Goal: Transaction & Acquisition: Purchase product/service

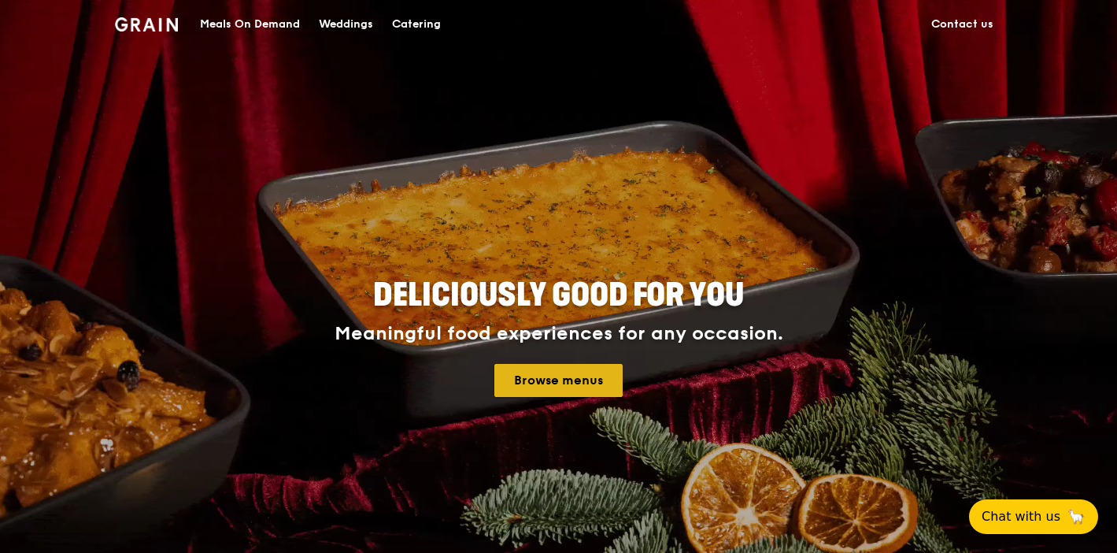
click at [577, 381] on link "Browse menus" at bounding box center [559, 380] width 128 height 33
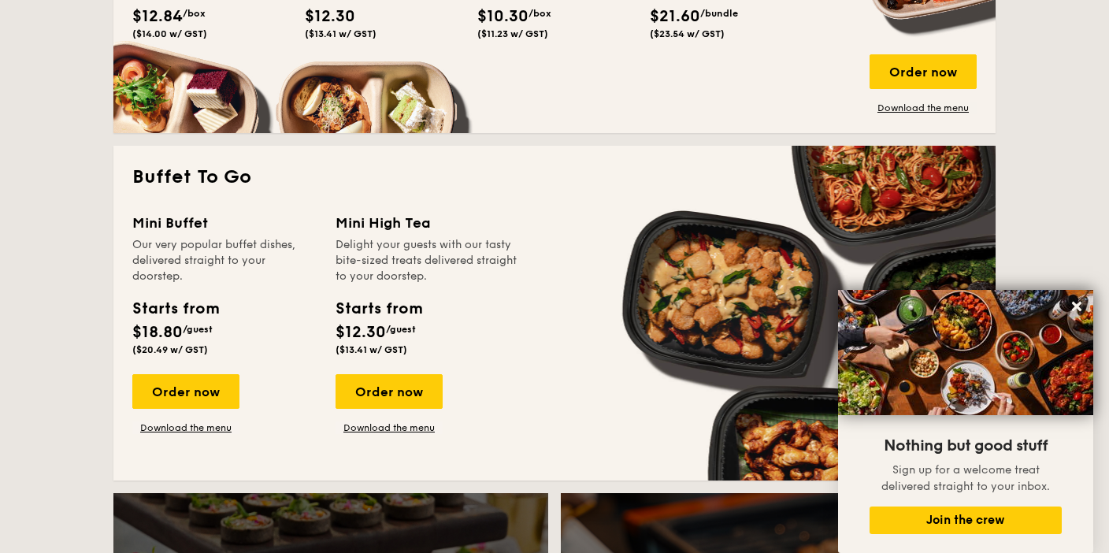
scroll to position [1264, 0]
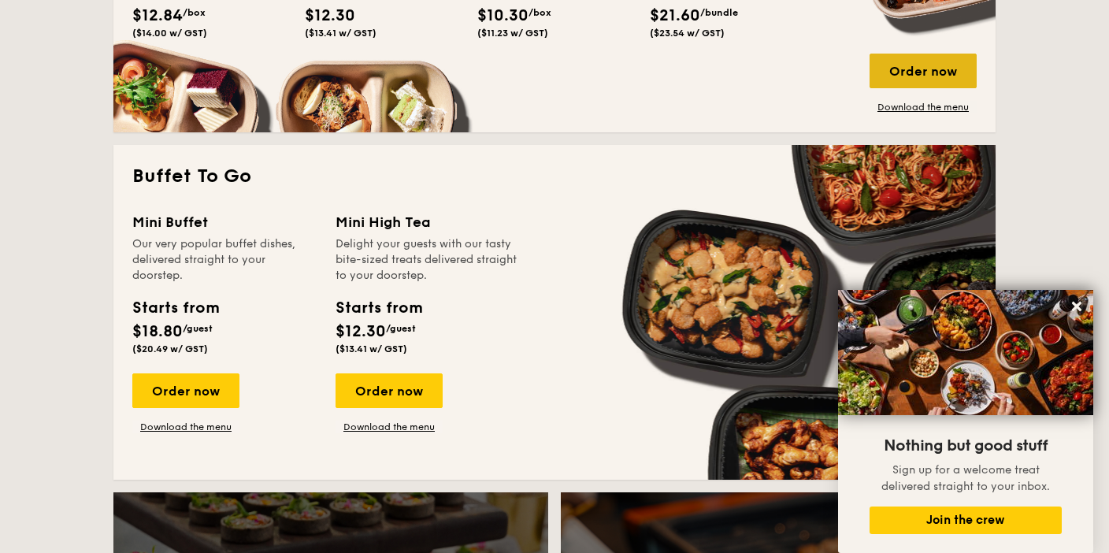
click at [936, 54] on div "Order now" at bounding box center [922, 71] width 107 height 35
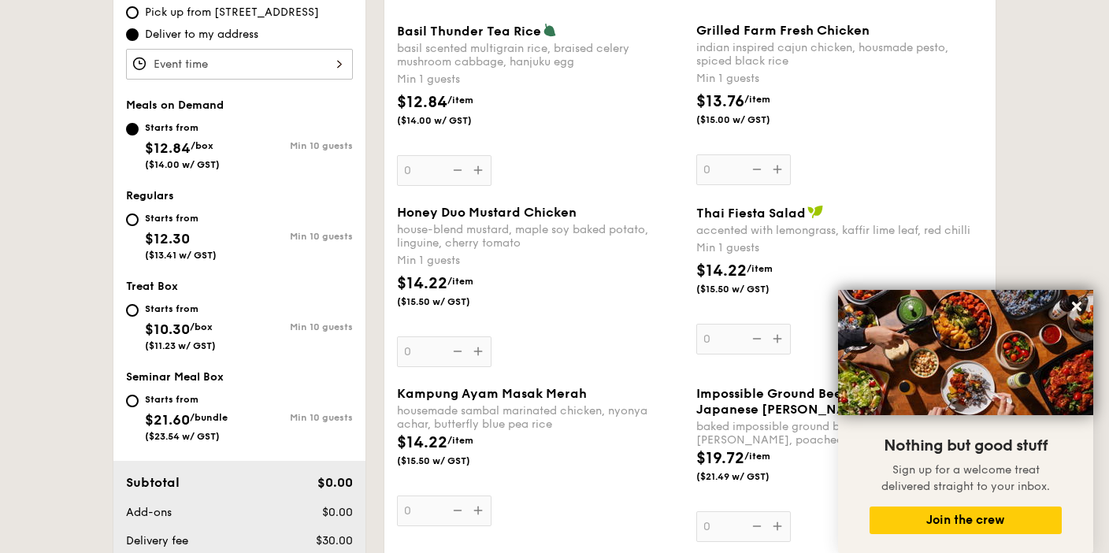
scroll to position [520, 0]
